Goal: Information Seeking & Learning: Learn about a topic

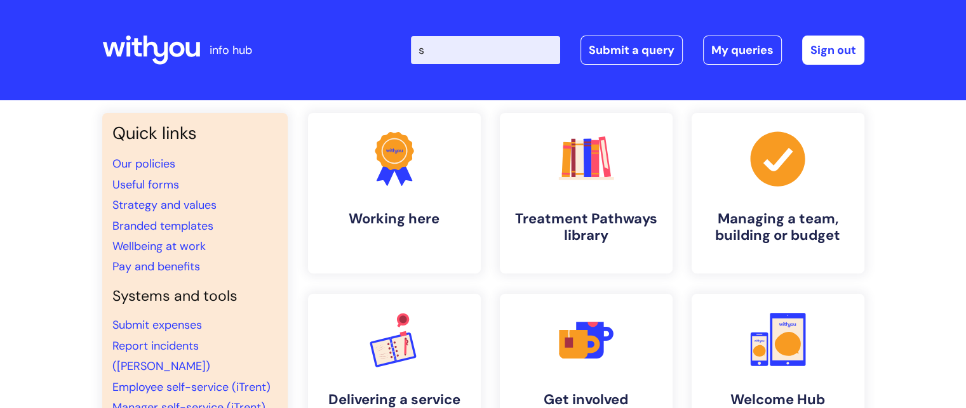
click at [510, 45] on input "s" at bounding box center [485, 50] width 149 height 28
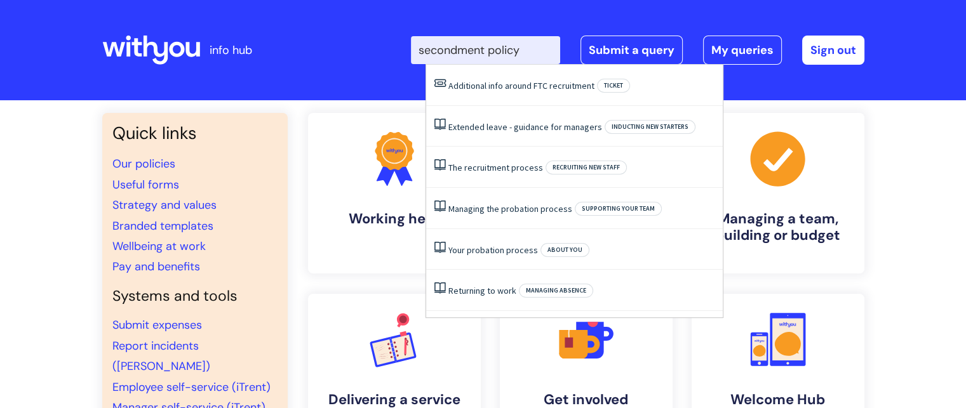
type input "secondment policy"
click button "Search" at bounding box center [0, 0] width 0 height 0
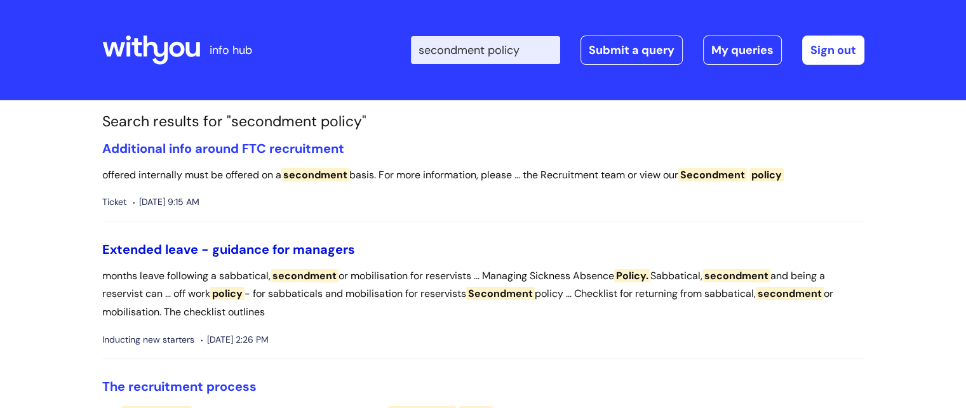
click at [282, 253] on link "Extended leave - guidance for managers" at bounding box center [228, 249] width 253 height 17
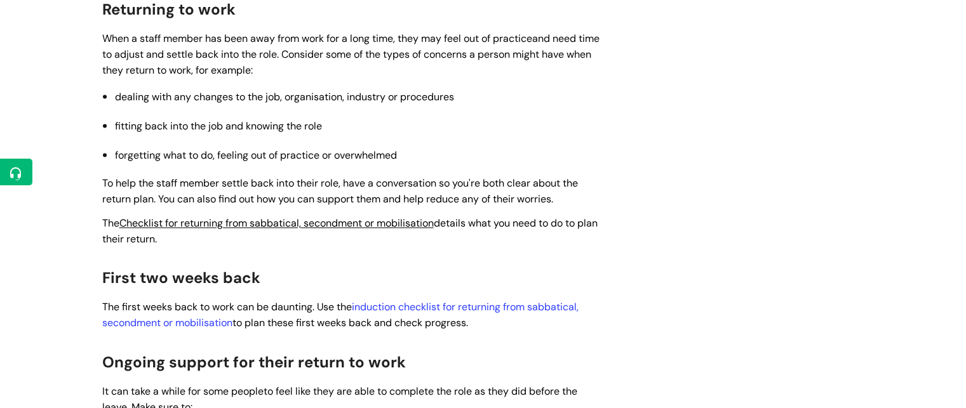
scroll to position [1732, 0]
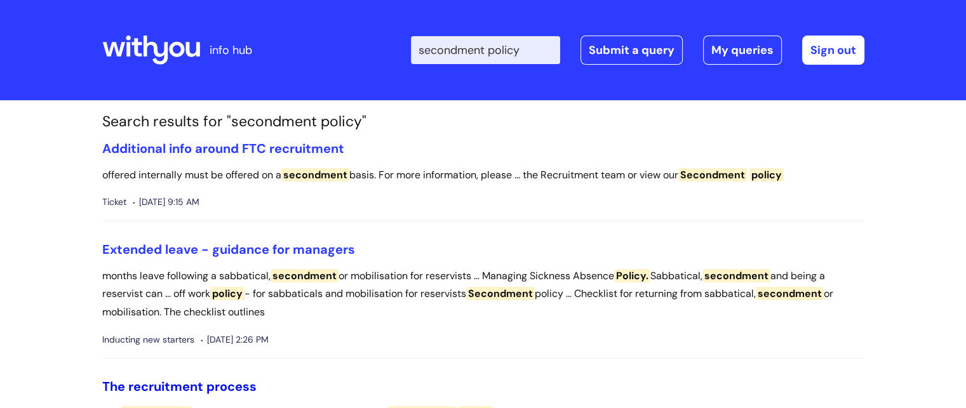
click at [221, 379] on link "The recruitment process" at bounding box center [179, 386] width 154 height 17
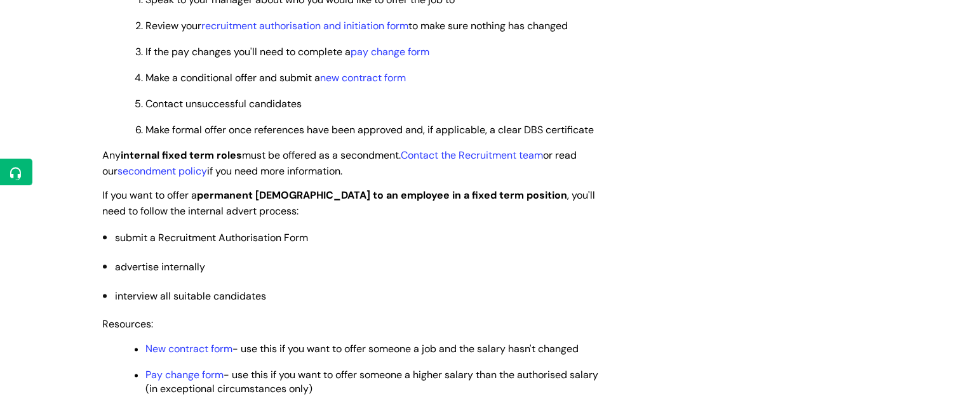
scroll to position [1543, 0]
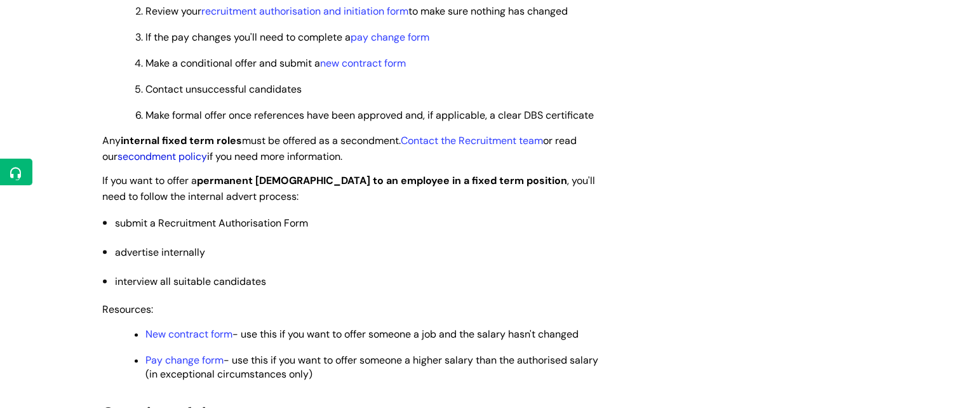
click at [157, 163] on link "secondment policy" at bounding box center [162, 156] width 90 height 13
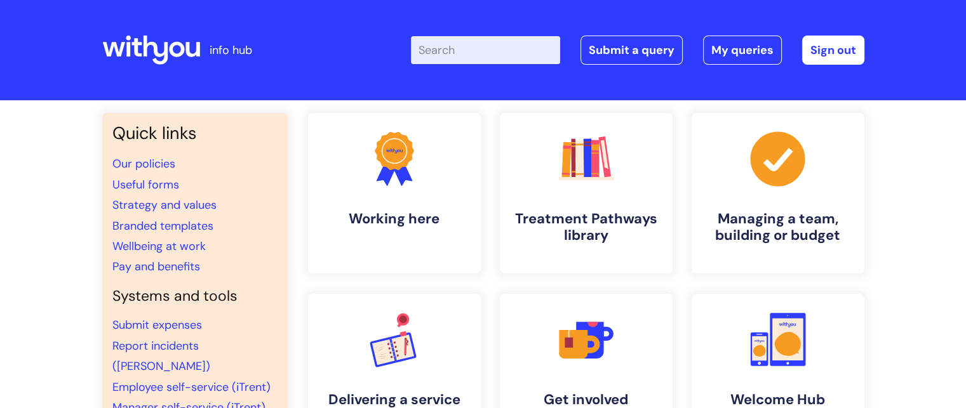
click at [502, 58] on input "Enter your search term here..." at bounding box center [485, 50] width 149 height 28
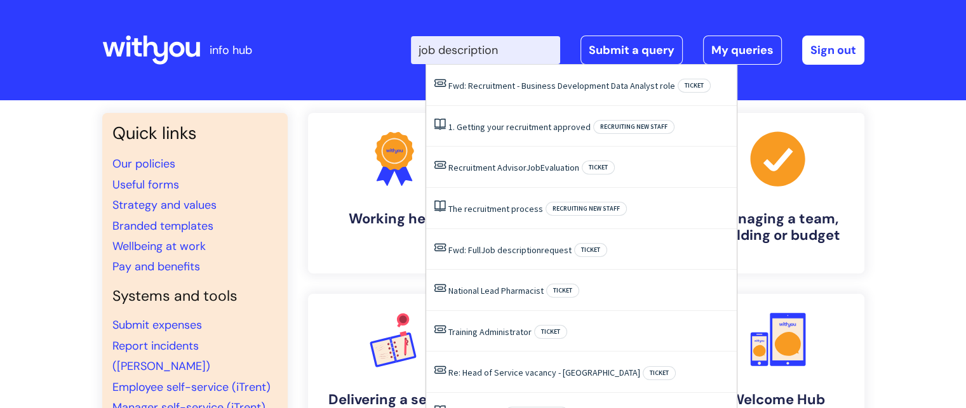
type input "job description"
click button "Search" at bounding box center [0, 0] width 0 height 0
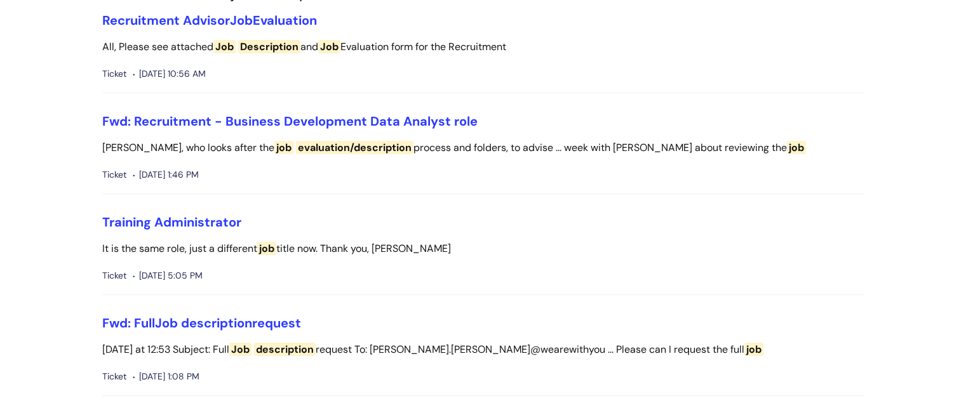
scroll to position [211, 0]
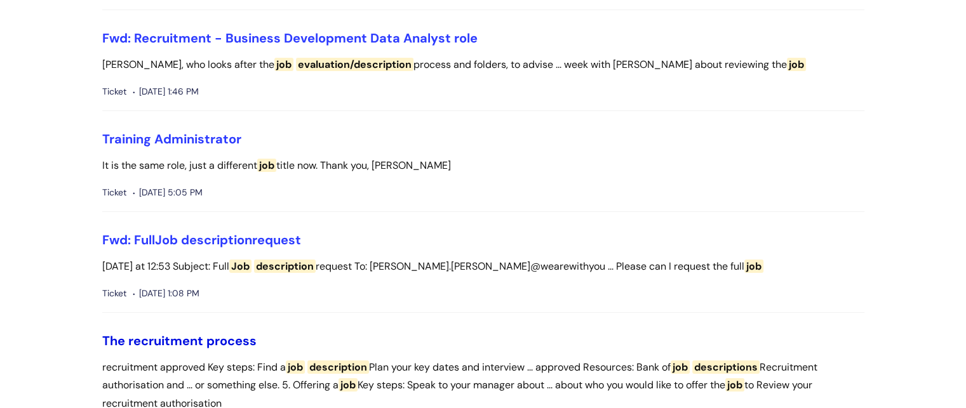
click at [210, 337] on link "The recruitment process" at bounding box center [179, 341] width 154 height 17
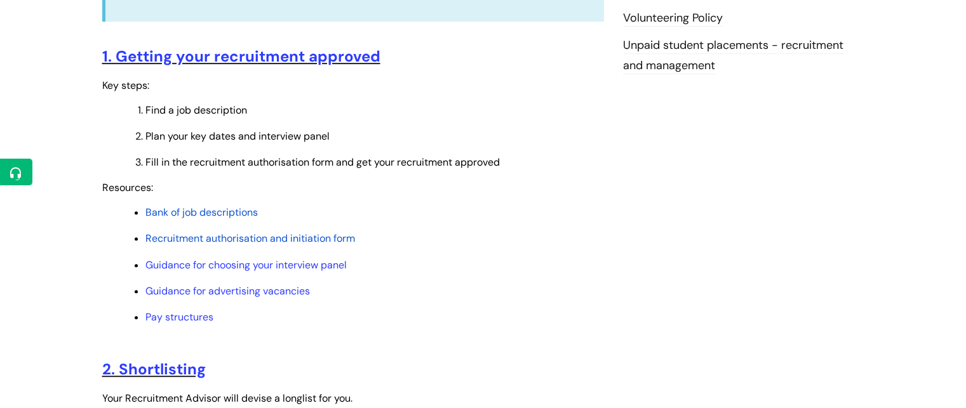
scroll to position [557, 0]
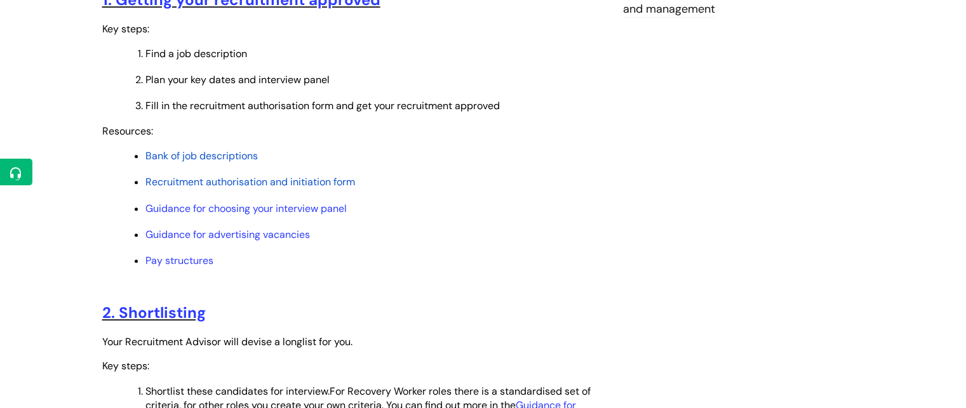
click at [216, 161] on span "Bank of job descriptions" at bounding box center [201, 155] width 112 height 13
